Goal: Task Accomplishment & Management: Use online tool/utility

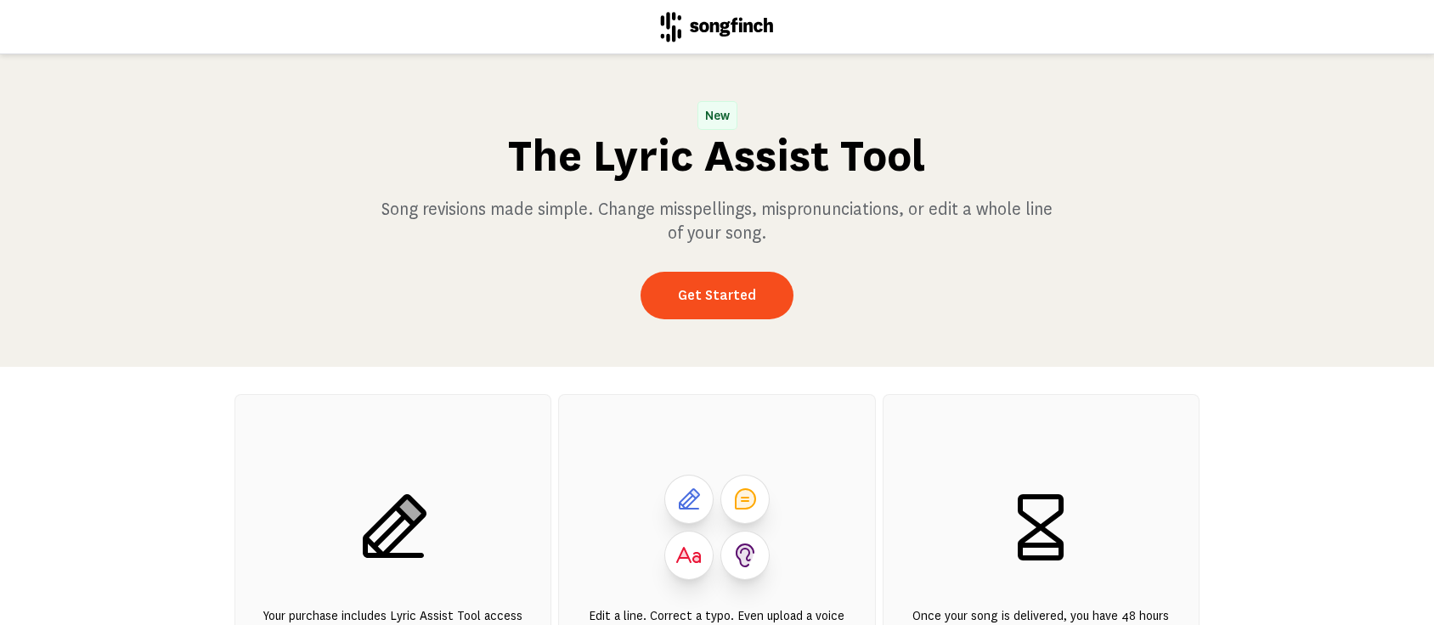
click at [735, 296] on link "Get Started" at bounding box center [716, 296] width 153 height 48
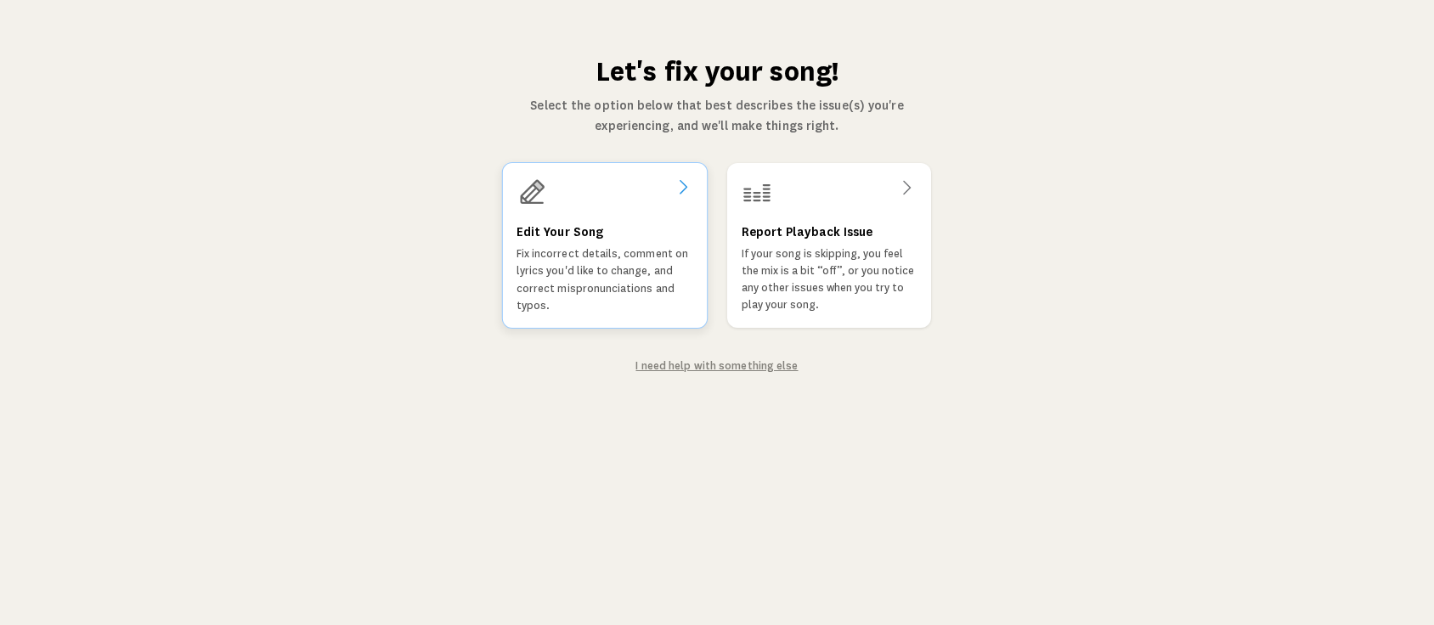
click at [561, 223] on h3 "Edit Your Song" at bounding box center [559, 232] width 87 height 20
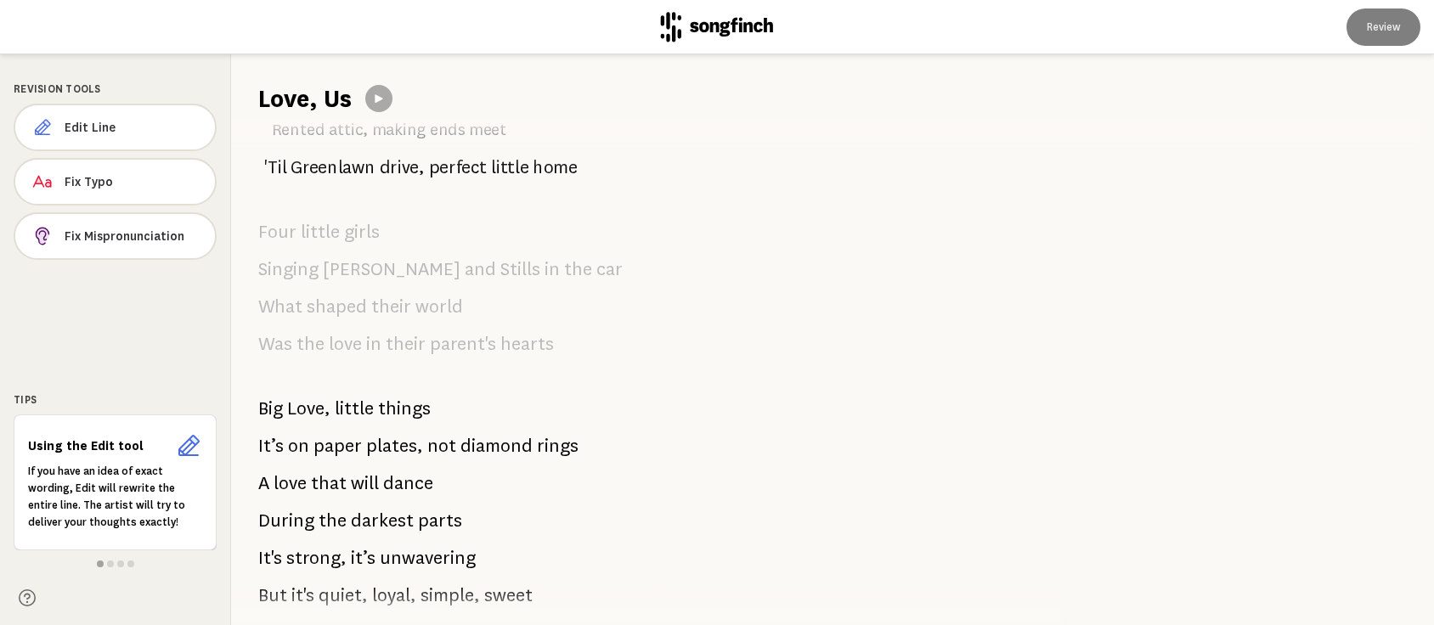
scroll to position [113, 0]
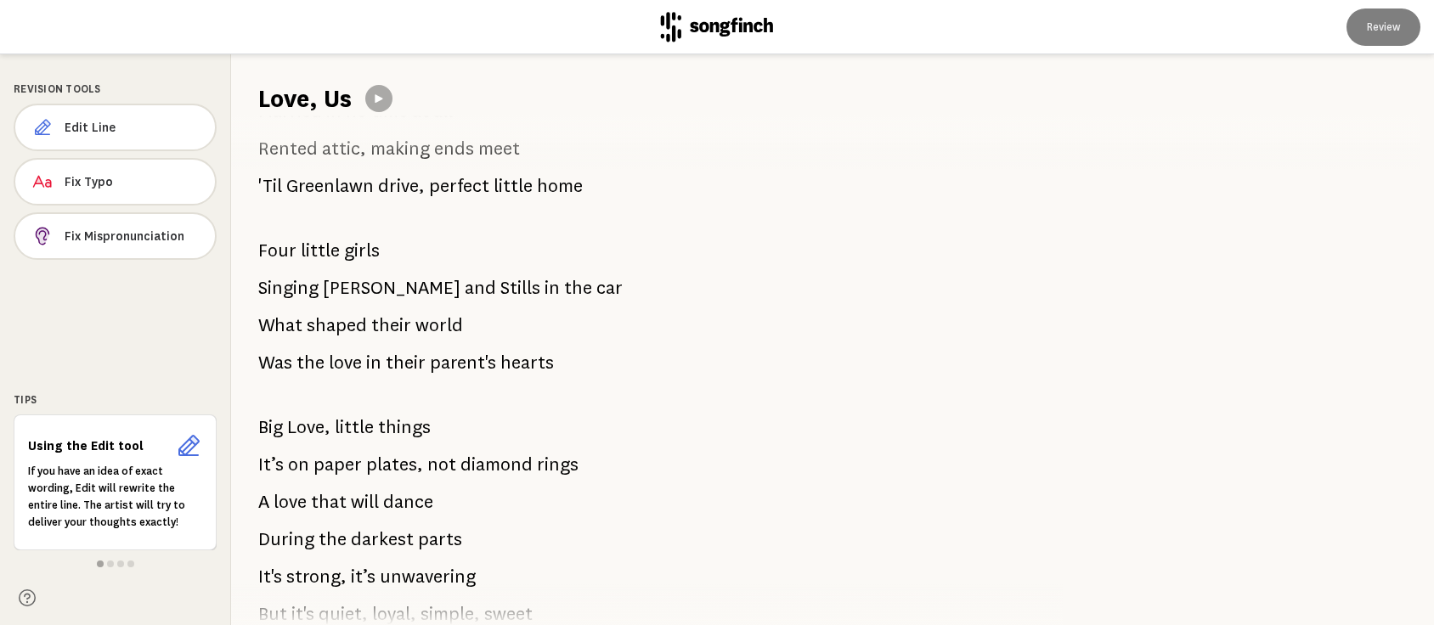
drag, startPoint x: 322, startPoint y: 285, endPoint x: 366, endPoint y: 291, distance: 44.6
click at [366, 291] on span "[PERSON_NAME]" at bounding box center [392, 288] width 138 height 34
drag, startPoint x: 324, startPoint y: 286, endPoint x: 381, endPoint y: 289, distance: 56.1
click at [381, 289] on p "[PERSON_NAME] and Stills in the car" at bounding box center [440, 288] width 364 height 34
drag, startPoint x: 460, startPoint y: 288, endPoint x: 433, endPoint y: 288, distance: 27.2
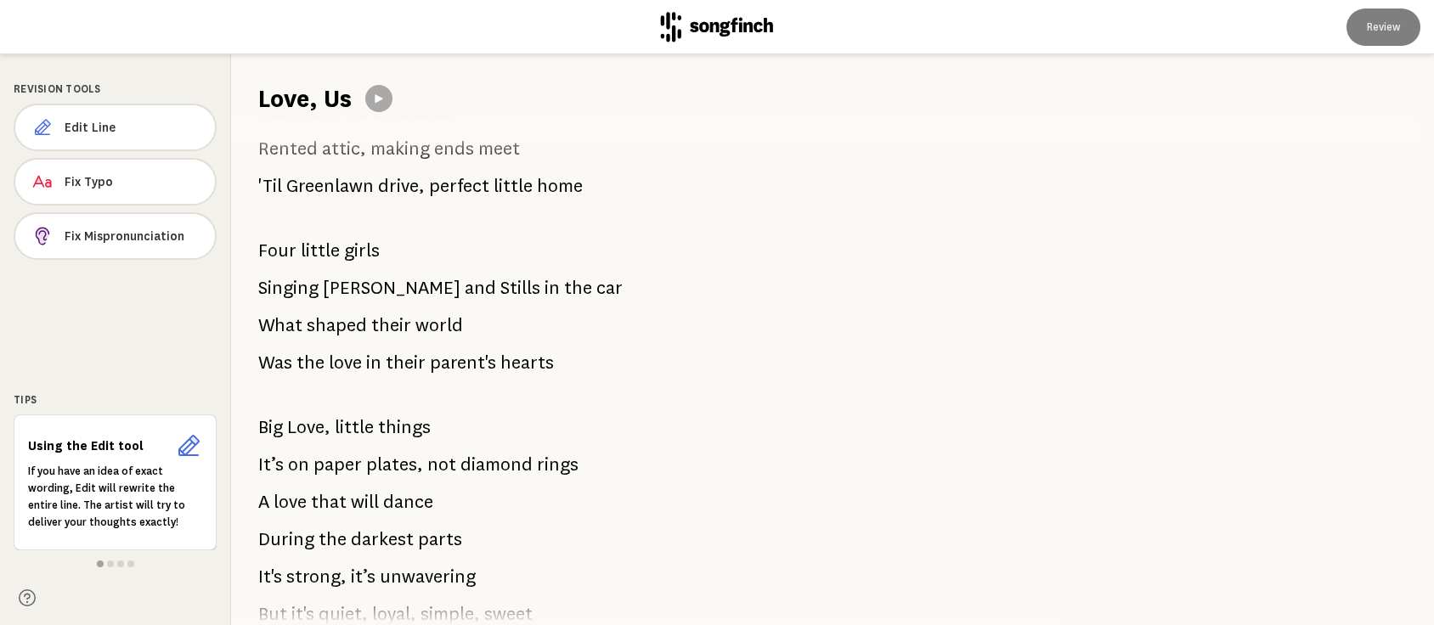
click at [433, 288] on p "[PERSON_NAME] and Stills in the car" at bounding box center [440, 288] width 364 height 34
click at [131, 129] on span "Edit Line" at bounding box center [133, 127] width 137 height 17
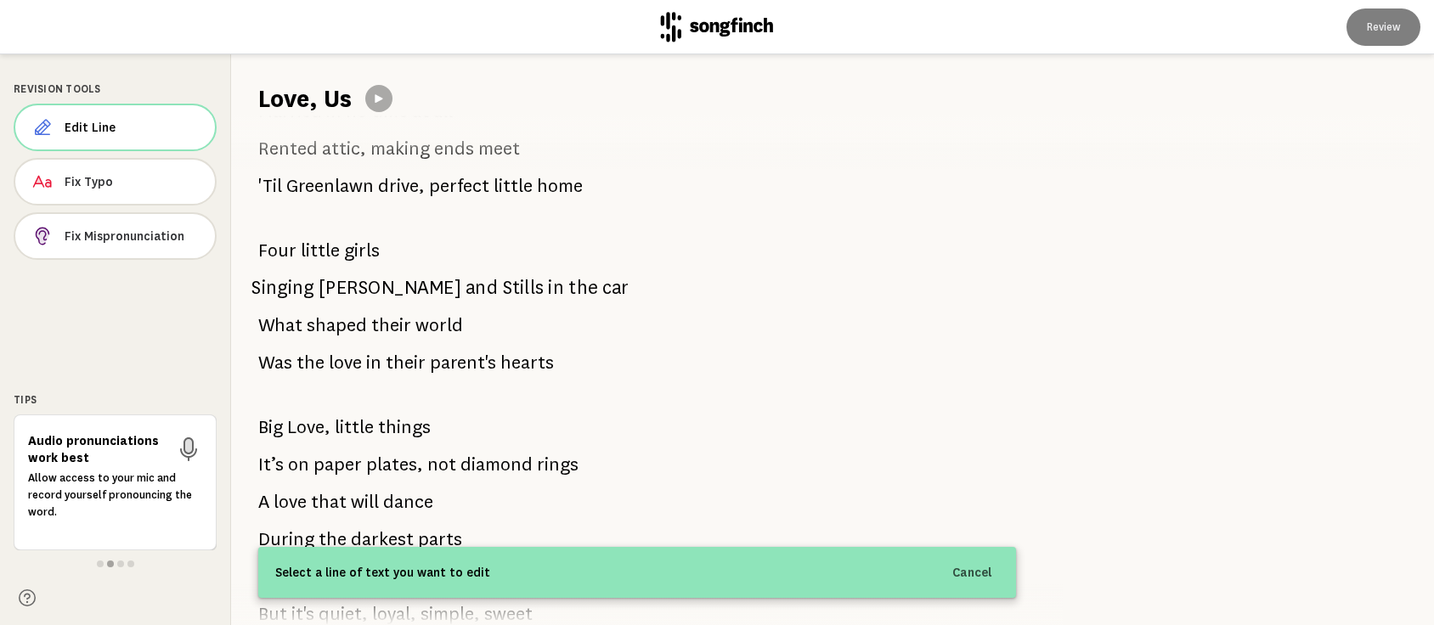
click at [318, 283] on p "[PERSON_NAME] and Stills in the car" at bounding box center [439, 287] width 377 height 35
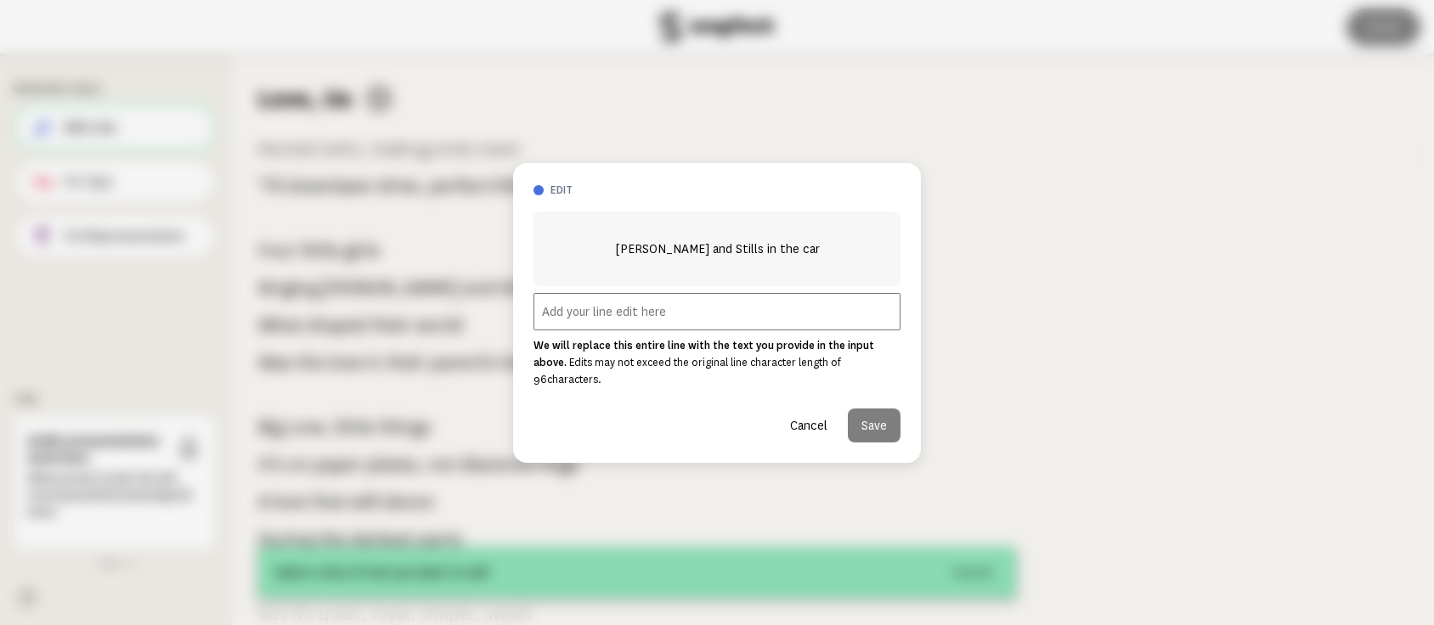
click at [595, 324] on input "text" at bounding box center [716, 311] width 367 height 37
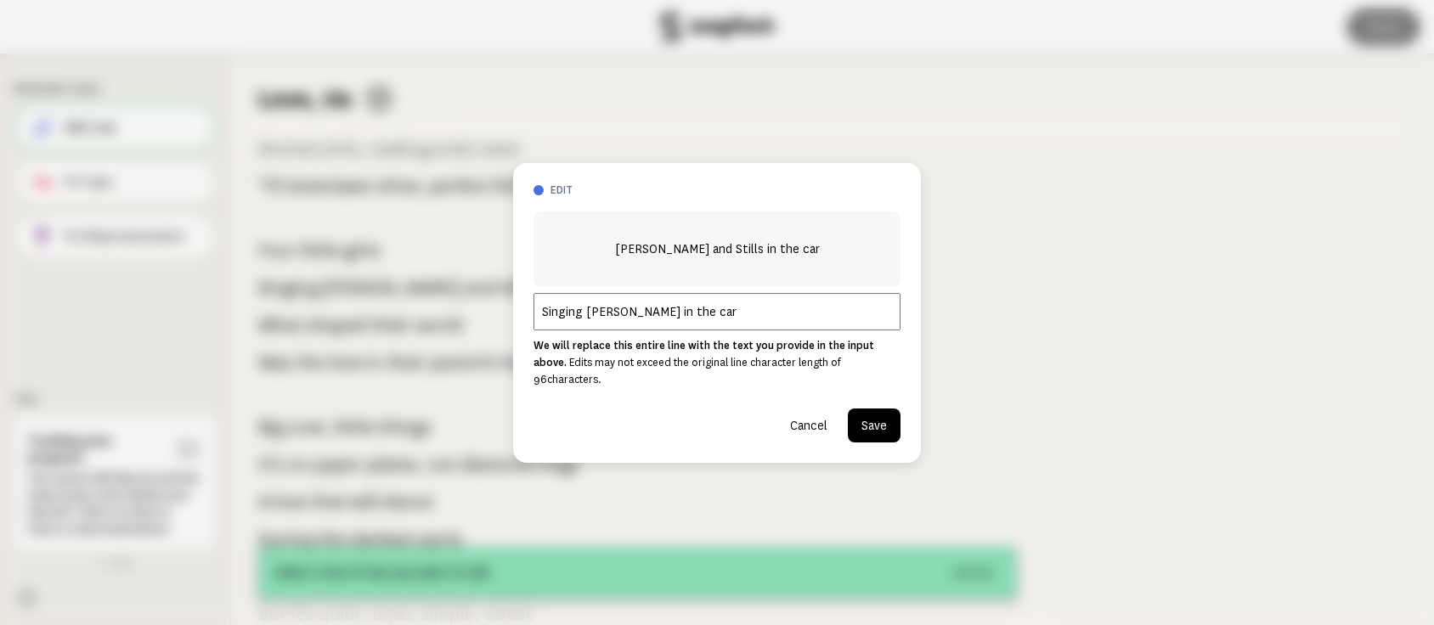
type input "Singing [PERSON_NAME] in the car"
click at [883, 413] on button "Save" at bounding box center [874, 426] width 53 height 34
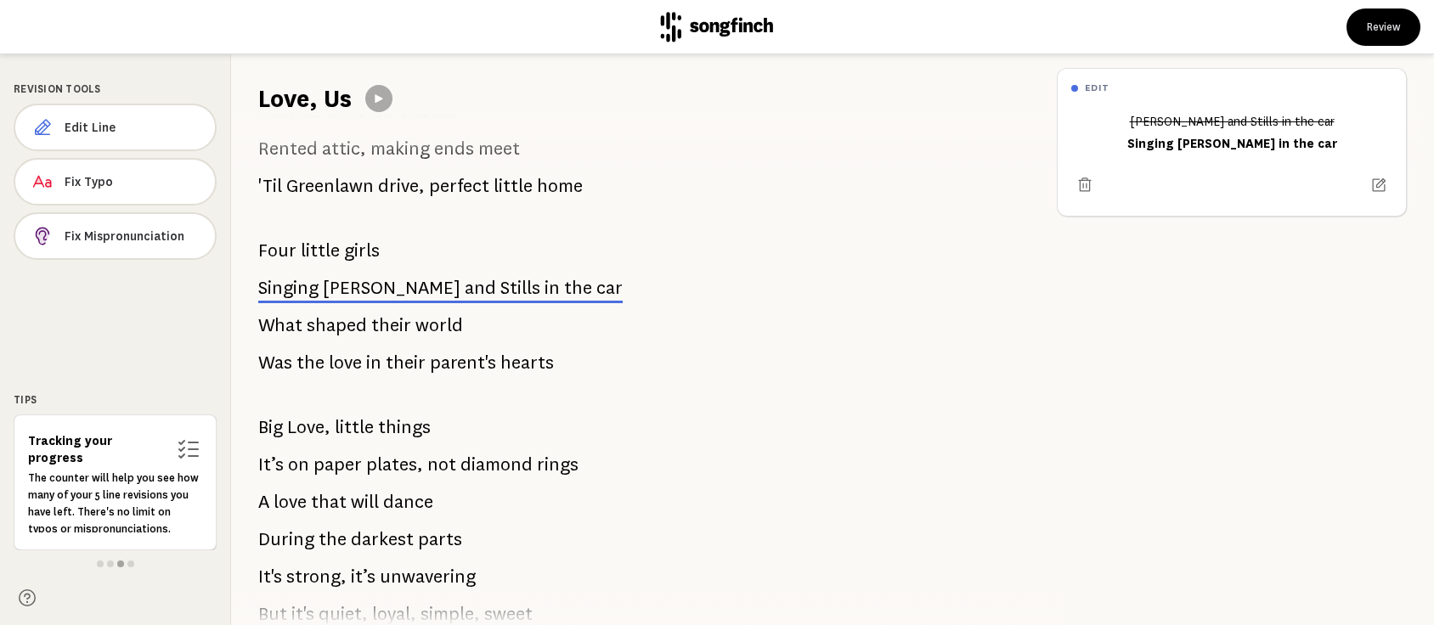
click at [1391, 32] on button "Review" at bounding box center [1383, 26] width 74 height 37
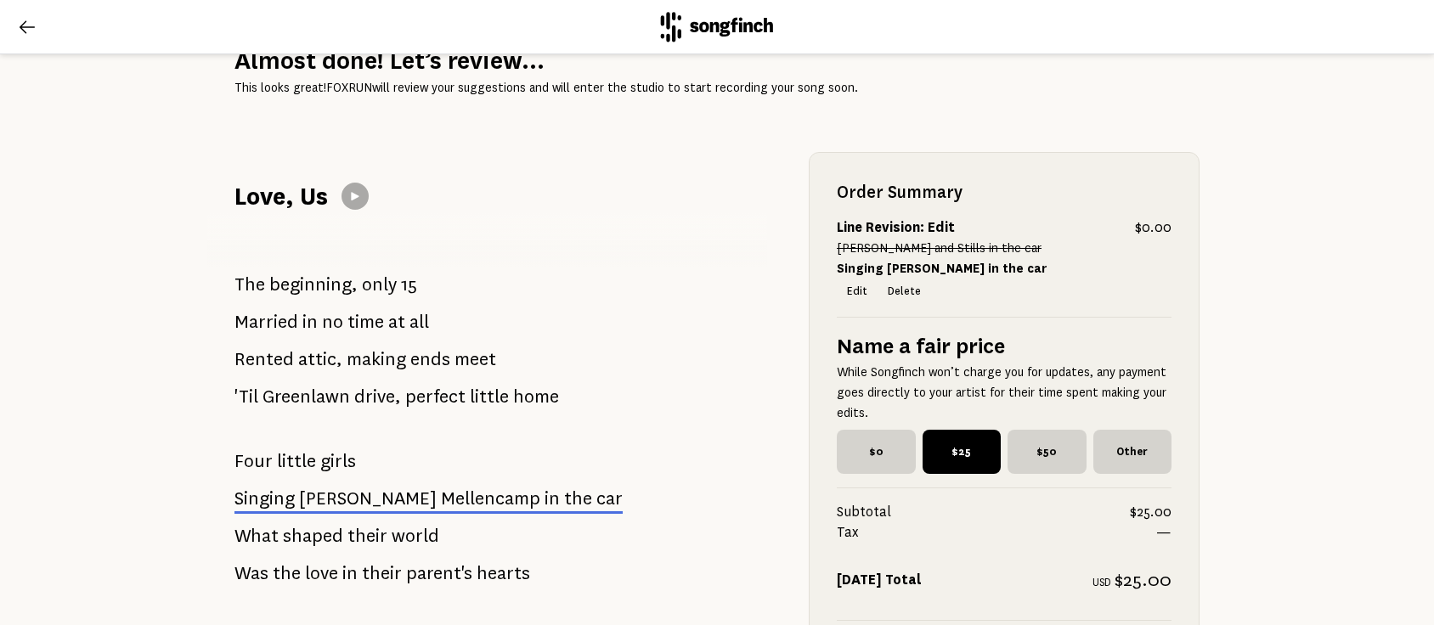
scroll to position [113, 0]
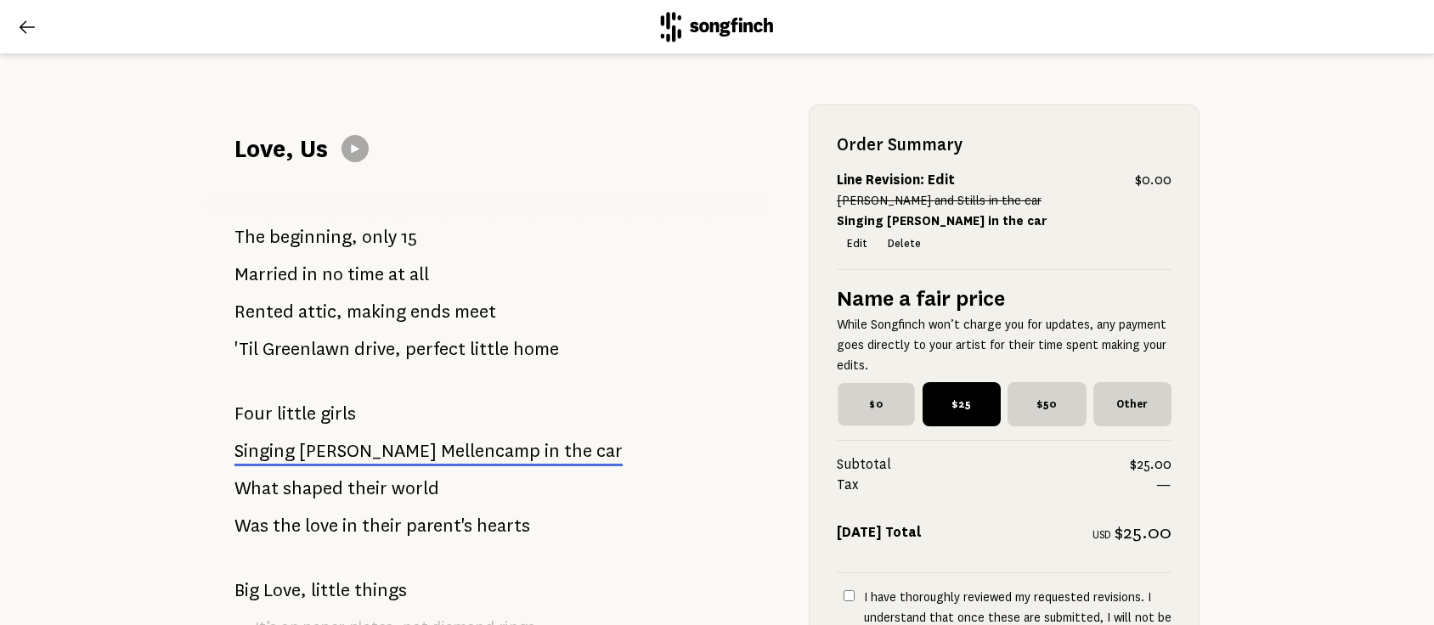
click at [863, 396] on span "$0" at bounding box center [875, 404] width 76 height 43
click at [848, 393] on input "$0" at bounding box center [842, 387] width 11 height 11
radio input "true"
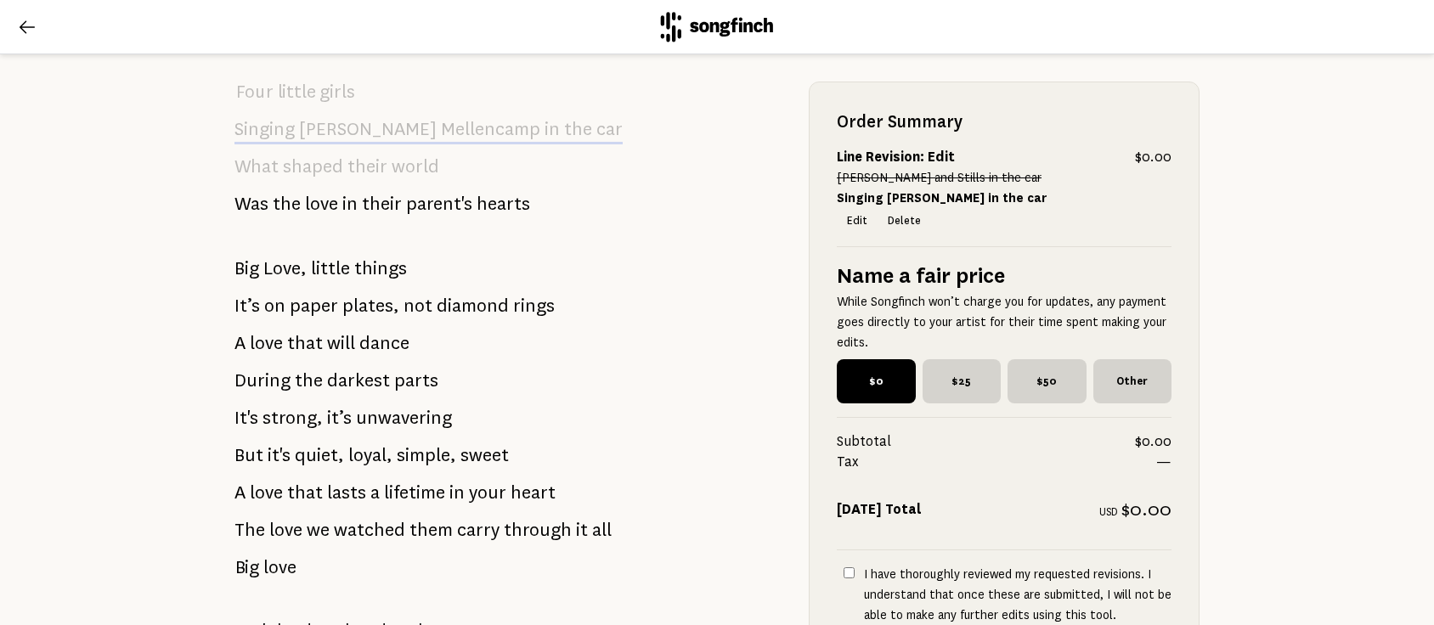
scroll to position [566, 0]
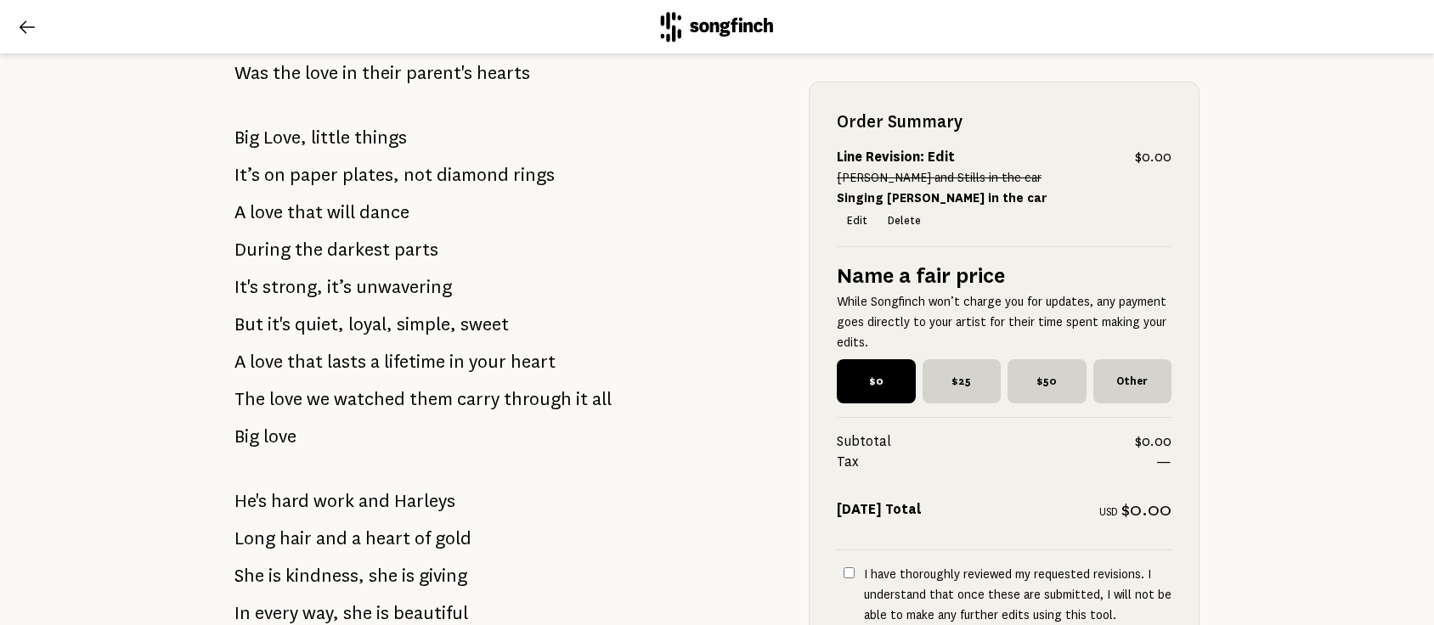
click at [843, 575] on input "I have thoroughly reviewed my requested revisions. I understand that once these…" at bounding box center [848, 572] width 11 height 11
checkbox input "true"
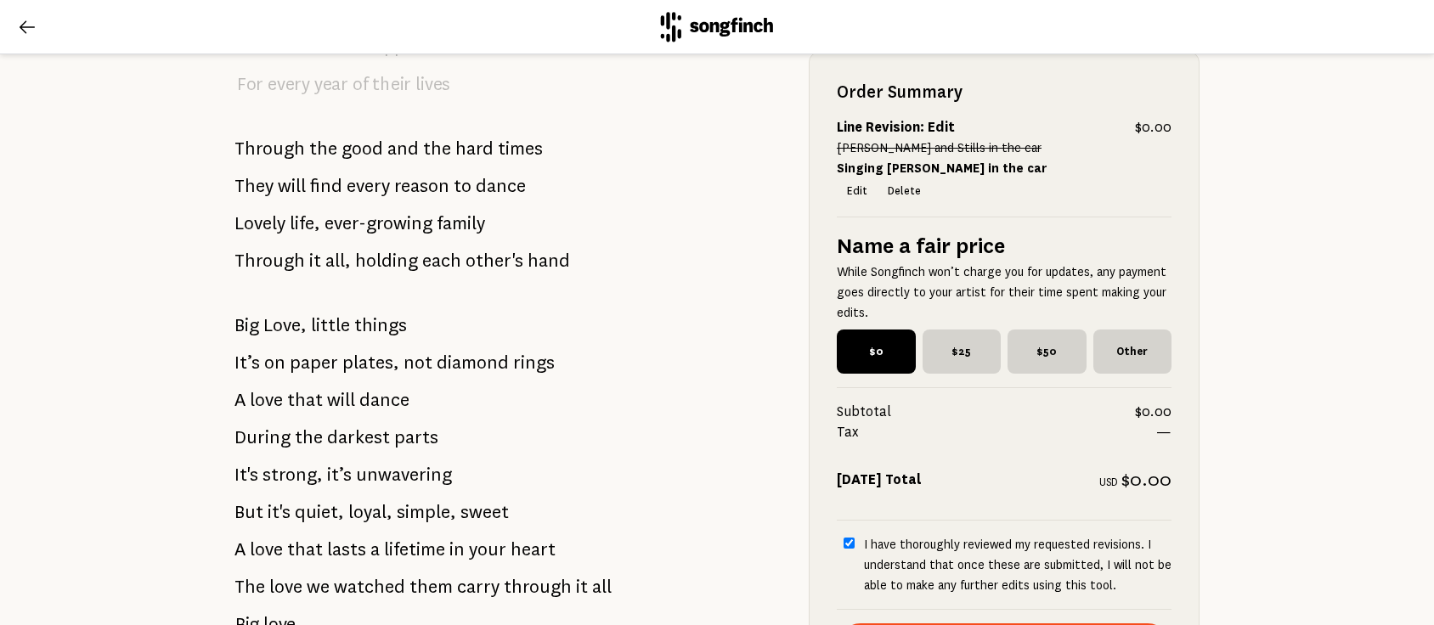
scroll to position [2009, 0]
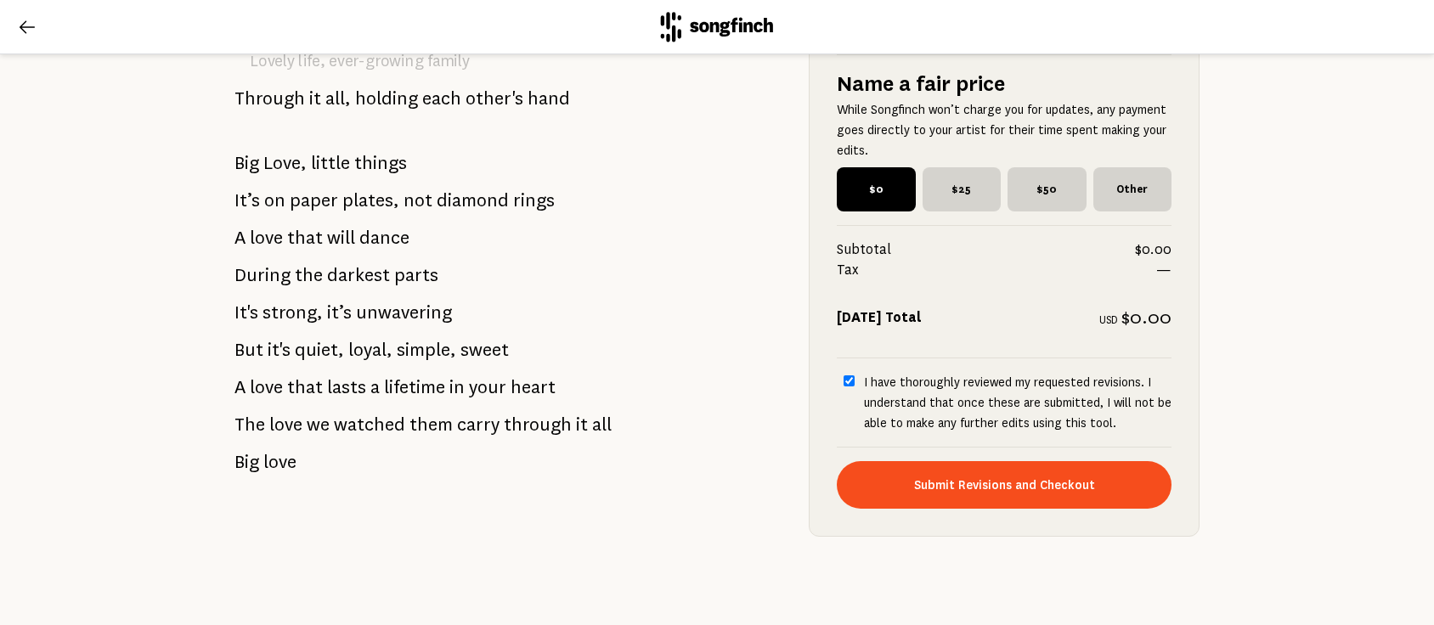
click at [1037, 470] on button "Submit Revisions and Checkout" at bounding box center [1004, 485] width 335 height 48
